Goal: Information Seeking & Learning: Learn about a topic

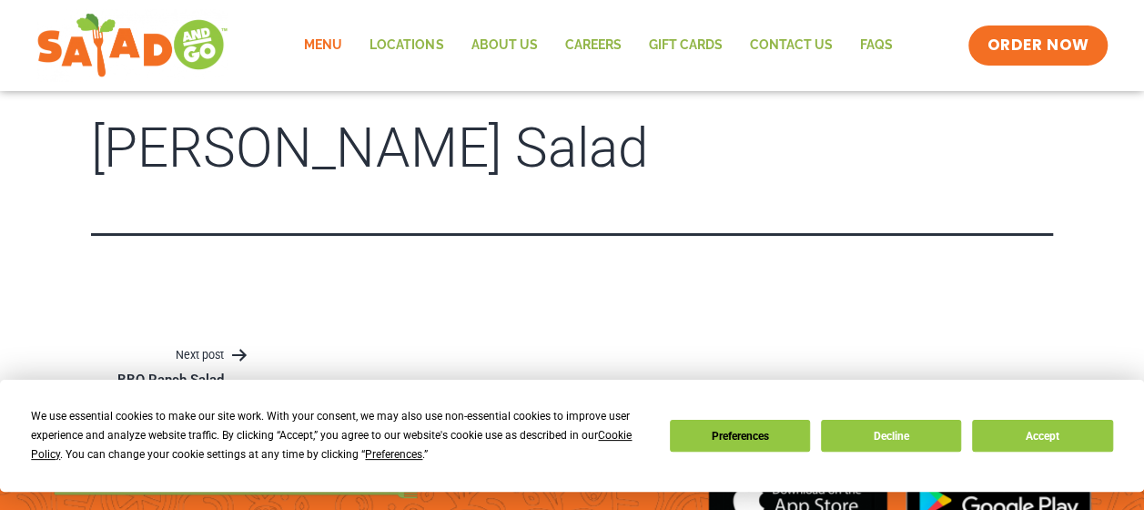
click at [329, 42] on link "Menu" at bounding box center [323, 46] width 66 height 42
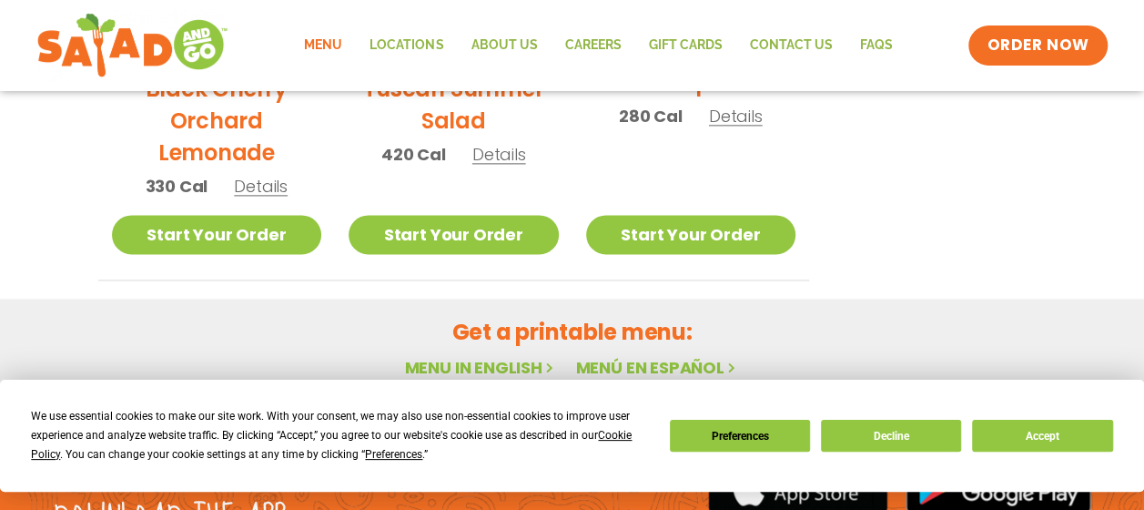
scroll to position [1116, 0]
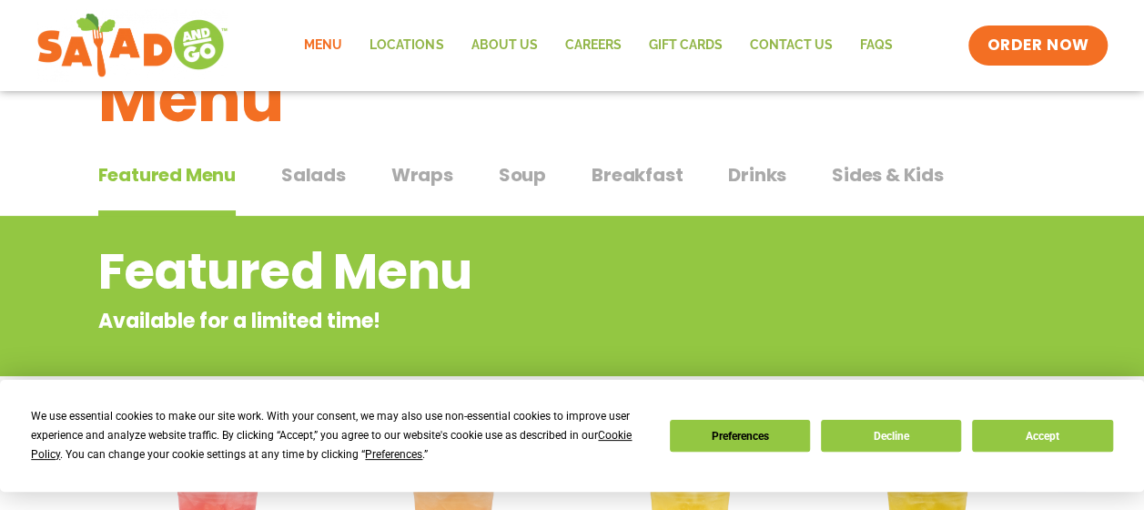
scroll to position [64, 0]
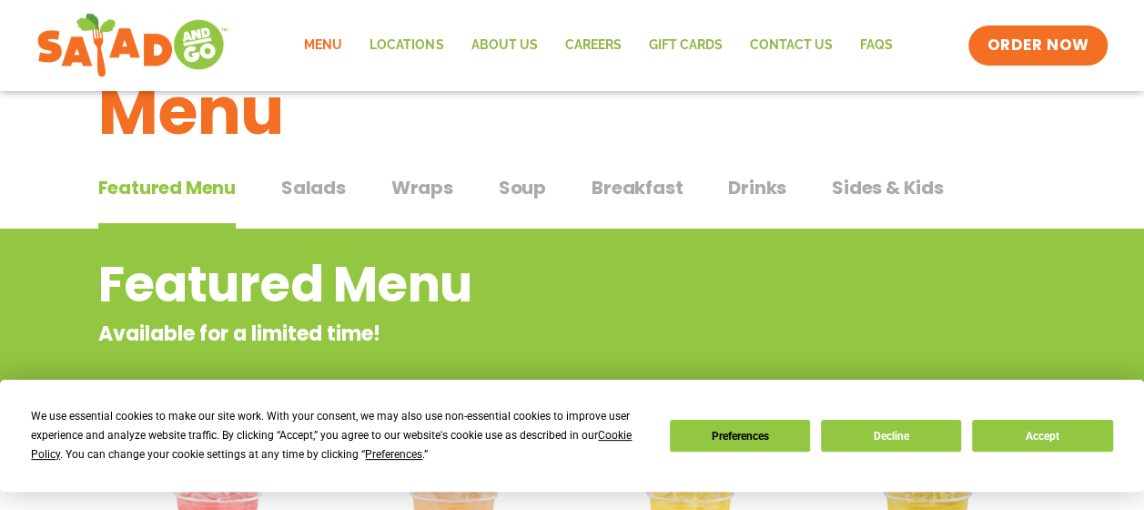
click at [336, 197] on span "Salads" at bounding box center [313, 187] width 65 height 27
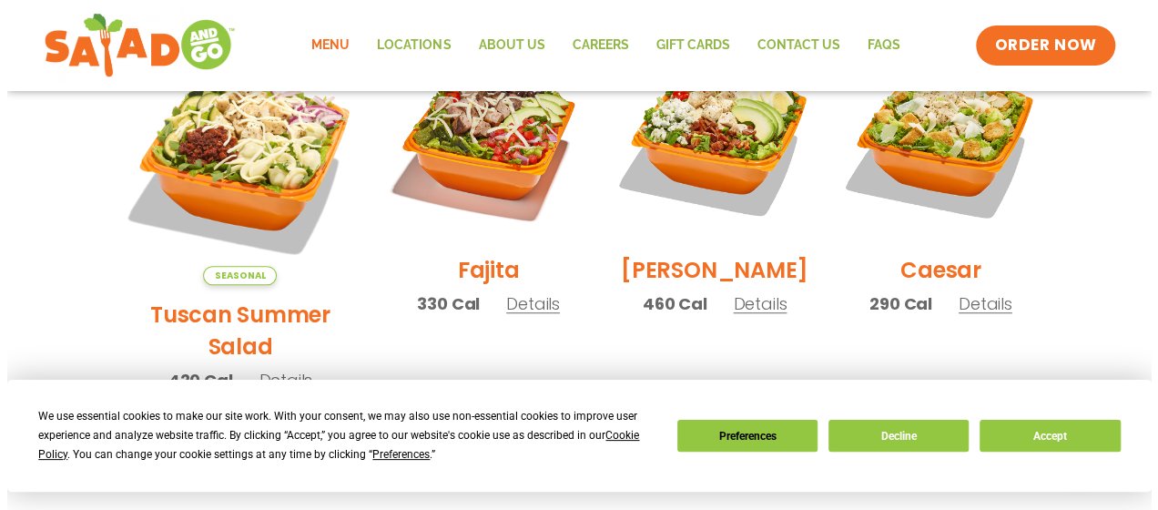
scroll to position [578, 0]
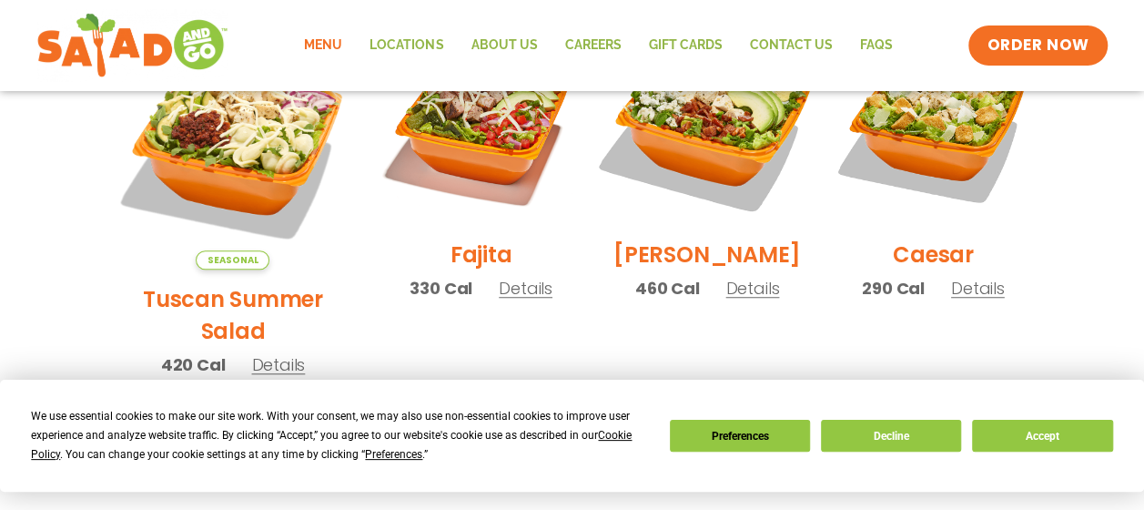
click at [709, 124] on img at bounding box center [707, 125] width 233 height 233
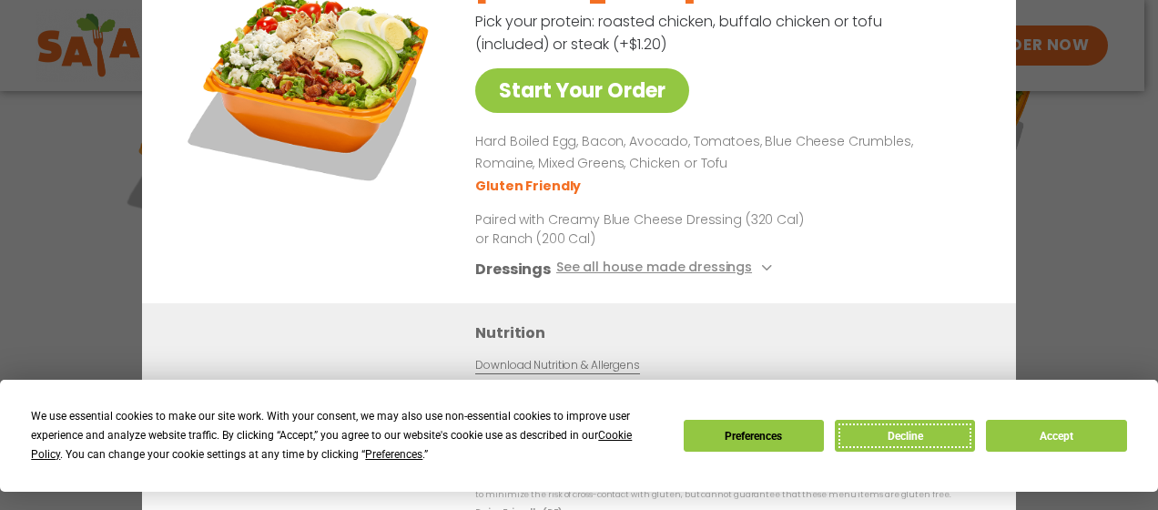
click at [897, 433] on button "Decline" at bounding box center [905, 436] width 140 height 32
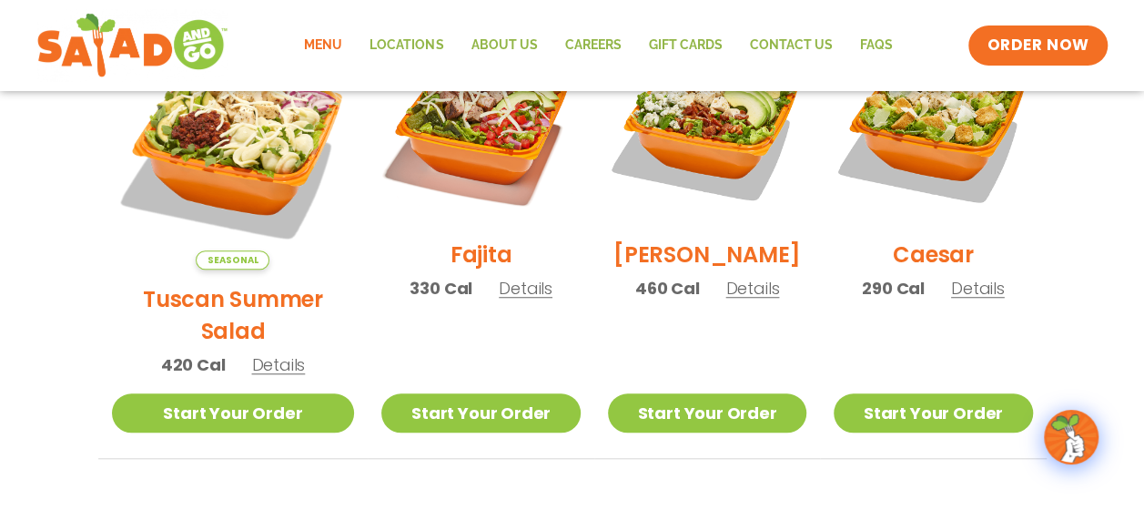
click at [957, 299] on span "Details" at bounding box center [978, 288] width 54 height 23
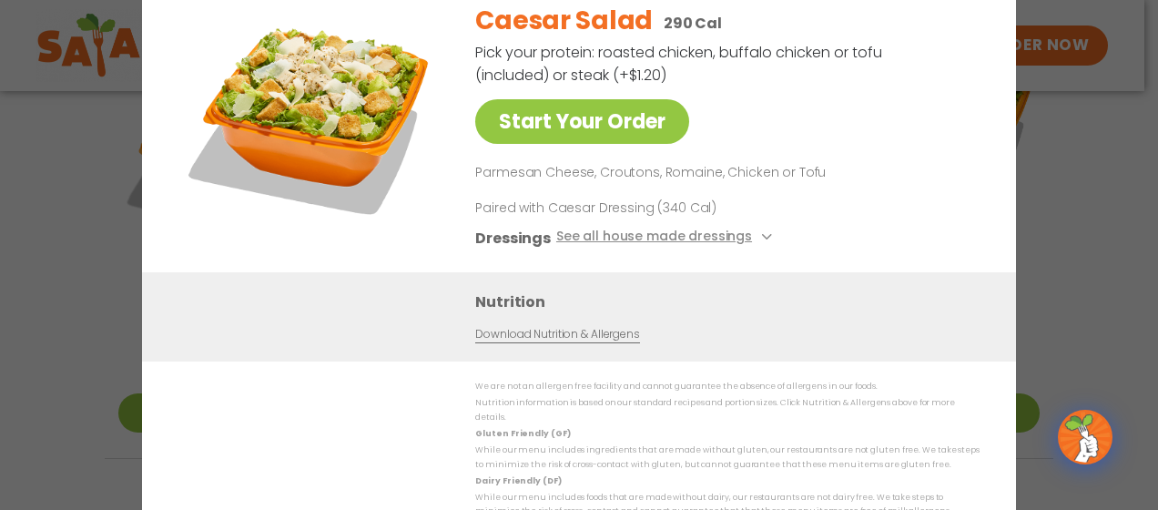
click at [1082, 219] on div "Start Your Order Caesar Salad 290 Cal Pick your protein: roasted chicken, buffa…" at bounding box center [579, 255] width 1158 height 510
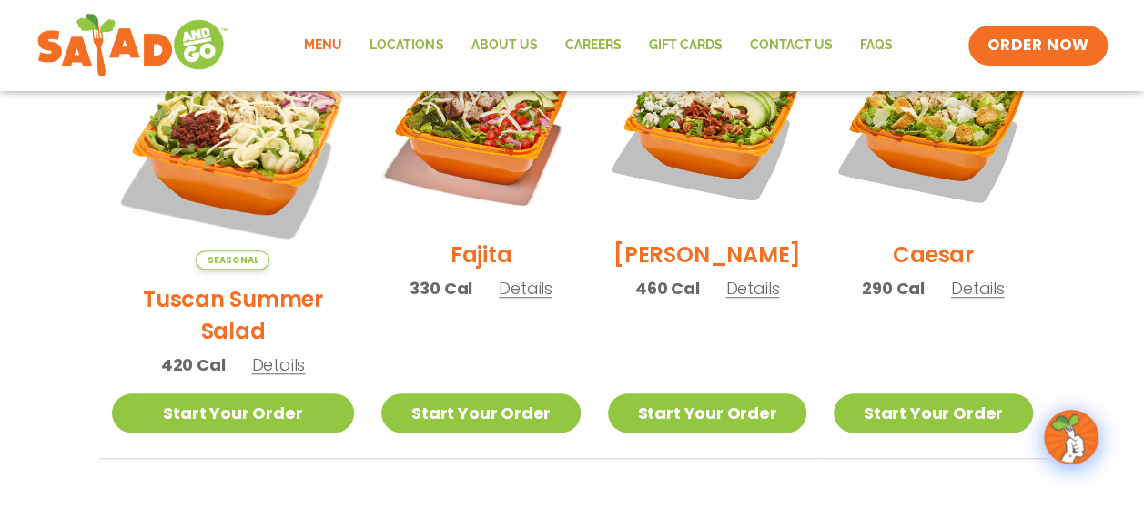
click at [745, 299] on span "Details" at bounding box center [752, 288] width 54 height 23
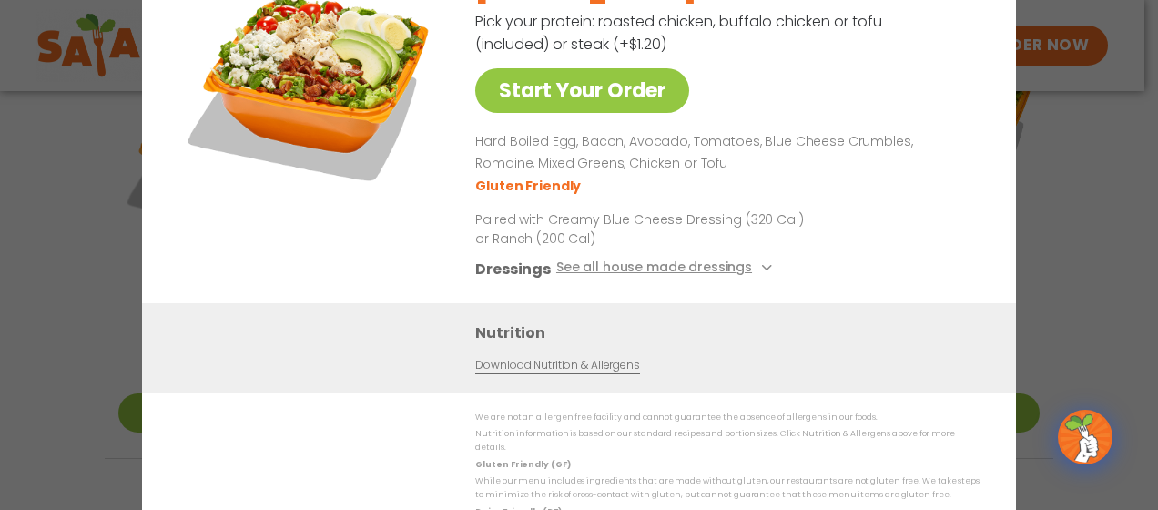
click at [488, 165] on p "Hard Boiled Egg, Bacon, Avocado, Tomatoes, Blue Cheese Crumbles, Romaine, Mixed…" at bounding box center [723, 153] width 497 height 44
drag, startPoint x: 473, startPoint y: 165, endPoint x: 525, endPoint y: 167, distance: 51.9
click at [525, 167] on div "Start Your Order [PERSON_NAME] Salad 460 Cal Pick your protein: roasted chicken…" at bounding box center [578, 130] width 801 height 346
click at [874, 126] on div "[PERSON_NAME] Salad 460 Cal Pick your protein: roasted chicken, buffalo chicken…" at bounding box center [723, 130] width 497 height 346
click at [1078, 175] on div "Start Your Order [PERSON_NAME] Salad 460 Cal Pick your protein: roasted chicken…" at bounding box center [579, 255] width 1158 height 510
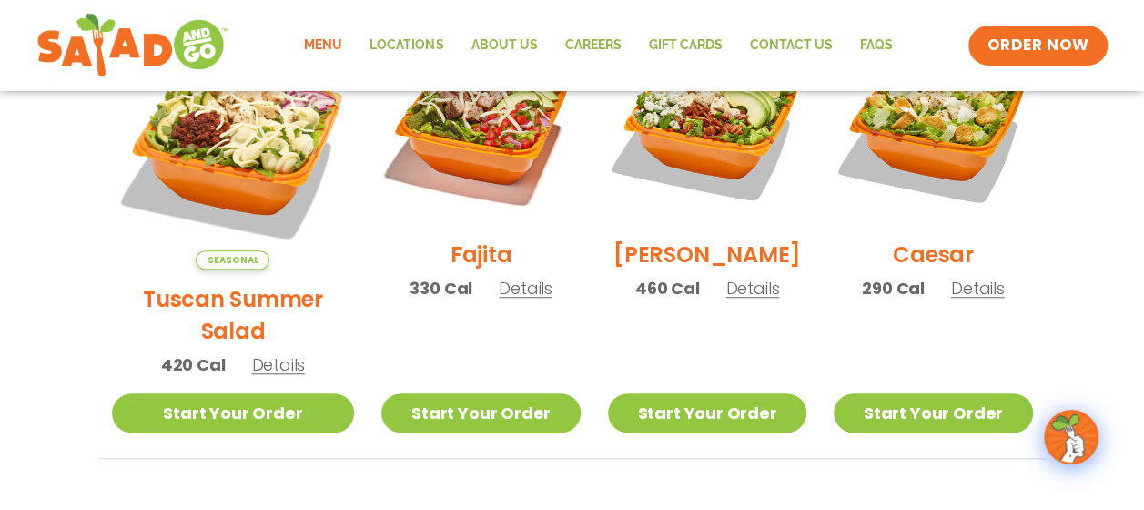
click at [736, 291] on span "Details" at bounding box center [752, 288] width 54 height 23
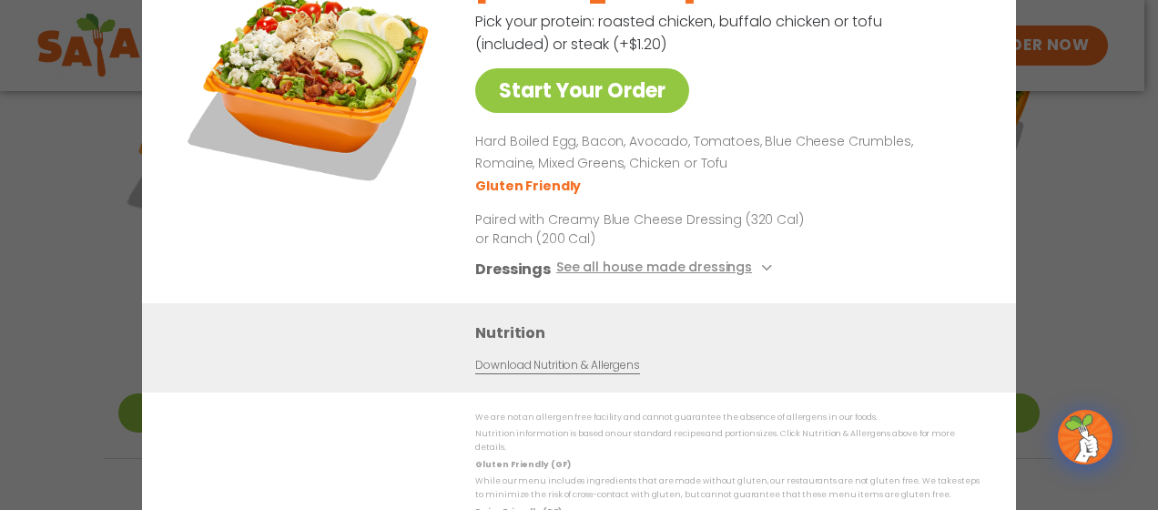
click at [550, 371] on link "Download Nutrition & Allergens" at bounding box center [557, 365] width 164 height 17
